Goal: Find specific page/section: Find specific page/section

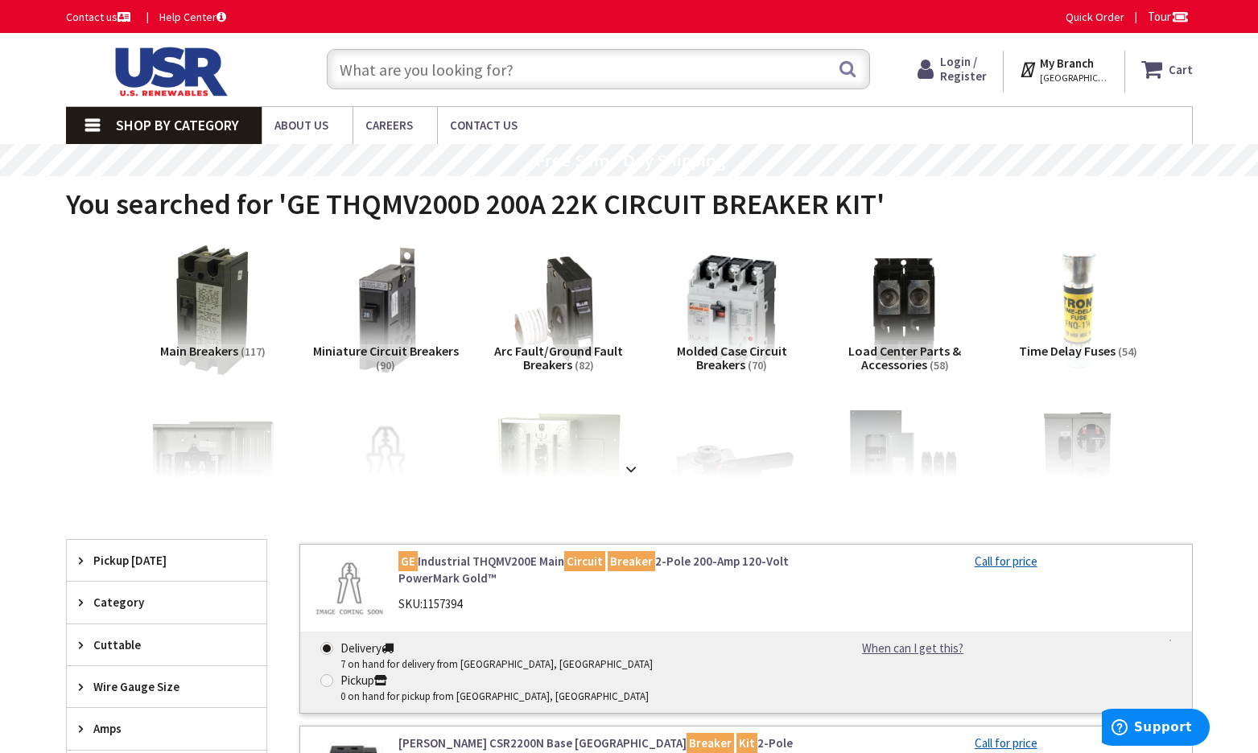
click at [500, 68] on input "text" at bounding box center [598, 69] width 543 height 40
paste input "THQMV200E"
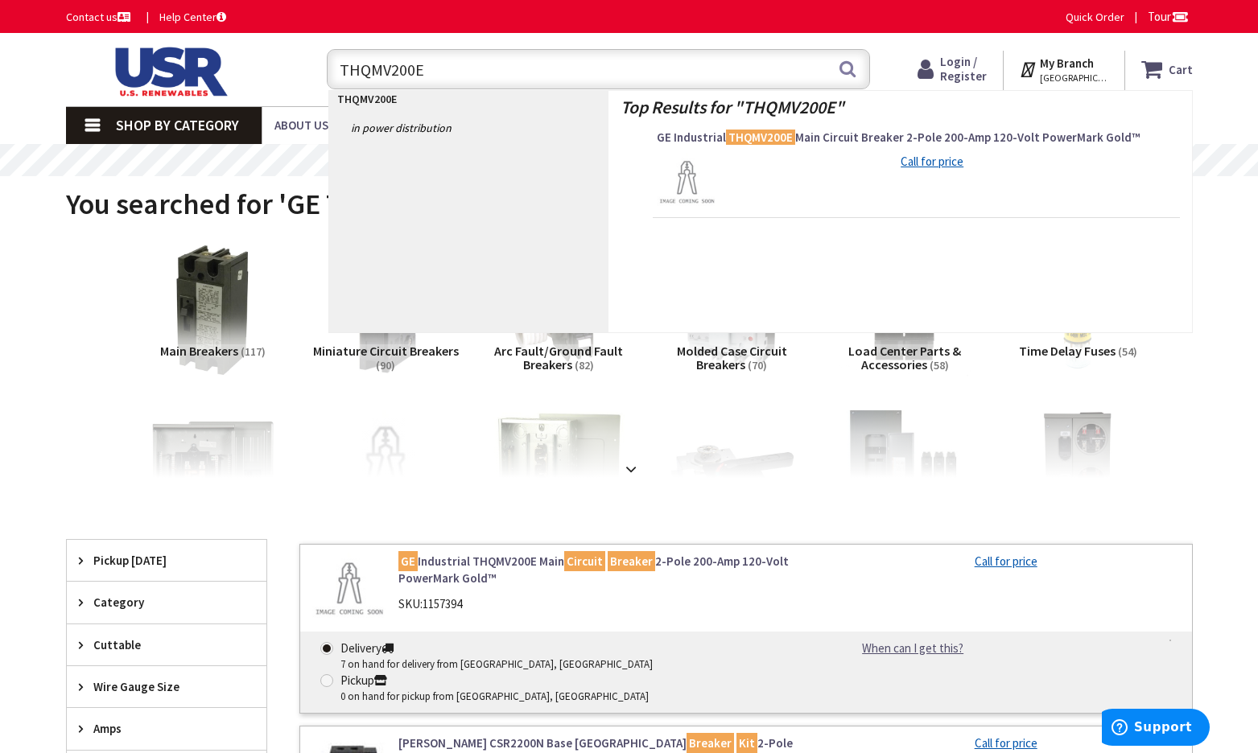
type input "THQMV200E"
click at [932, 160] on link "Call for price" at bounding box center [931, 161] width 63 height 17
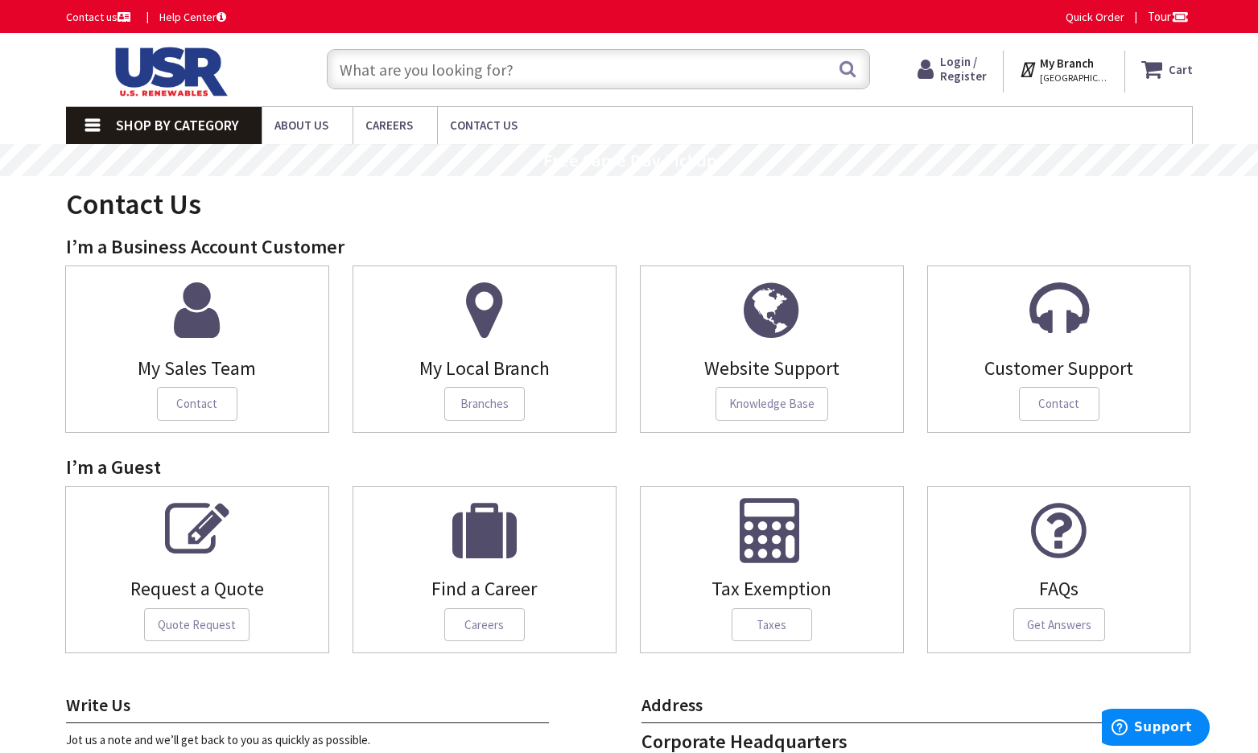
paste input "THQMV200E"
type input "THQMV200E"
